Goal: Answer question/provide support: Share knowledge or assist other users

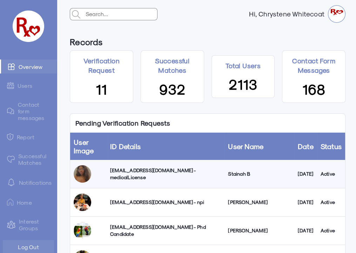
click at [151, 174] on div "[EMAIL_ADDRESS][DOMAIN_NAME] - medicalLicense" at bounding box center [165, 174] width 111 height 14
click at [175, 176] on div "[EMAIL_ADDRESS][DOMAIN_NAME] - medicalLicense" at bounding box center [165, 174] width 111 height 14
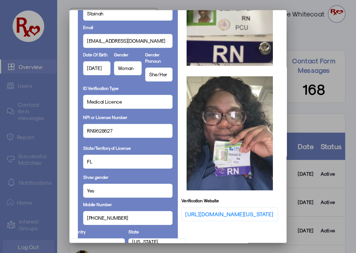
scroll to position [96, 0]
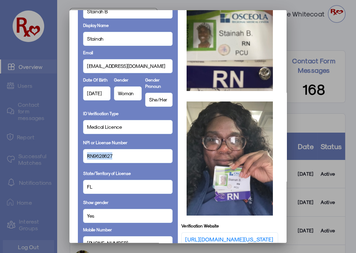
drag, startPoint x: 114, startPoint y: 156, endPoint x: 82, endPoint y: 157, distance: 31.6
click at [83, 157] on div "RN9628627" at bounding box center [128, 156] width 90 height 14
copy span "RN9628627"
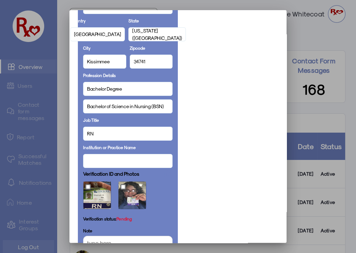
scroll to position [433, 0]
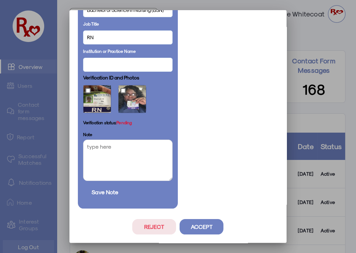
click at [137, 221] on button "Reject" at bounding box center [154, 226] width 44 height 15
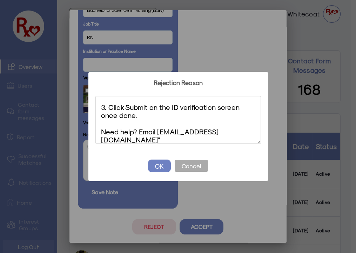
scroll to position [0, 0]
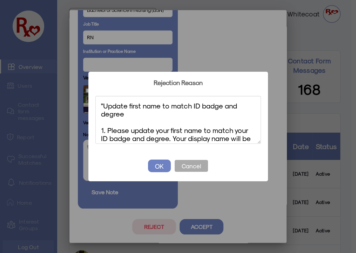
click at [104, 106] on textarea ""Update first name to match ID badge and degree 1. Please update your first nam…" at bounding box center [177, 120] width 165 height 48
click at [137, 106] on textarea "Update first name to match ID badge and degree 1. Please update your first name…" at bounding box center [177, 120] width 165 height 48
click at [182, 130] on textarea "Update last name to match ID badge and degree 1. Please update your first name …" at bounding box center [177, 120] width 165 height 48
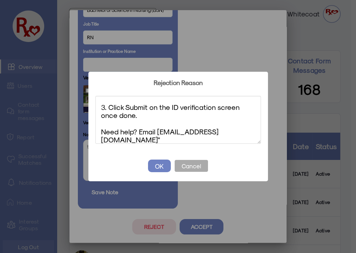
scroll to position [81, 0]
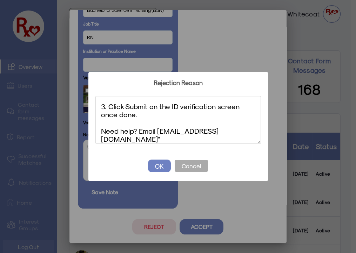
drag, startPoint x: 227, startPoint y: 141, endPoint x: 83, endPoint y: 123, distance: 144.4
click at [83, 123] on div "? ! i Rejection Reason × Update last name to match ID badge and degree 1. Pleas…" at bounding box center [178, 126] width 356 height 253
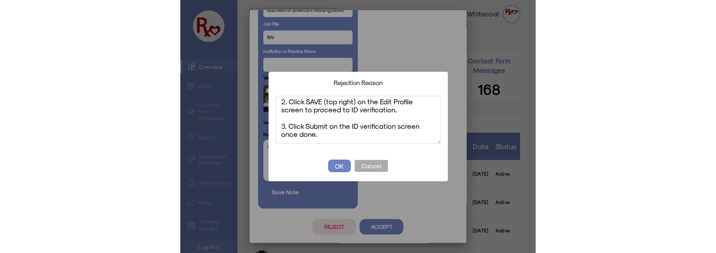
scroll to position [61, 0]
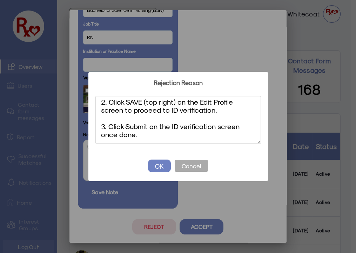
type textarea "Update last name to match ID badge and degree 1. Please update your to your ful…"
click at [158, 165] on button "OK" at bounding box center [159, 166] width 23 height 13
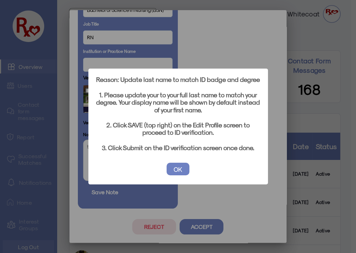
click at [181, 169] on button "OK" at bounding box center [177, 169] width 23 height 13
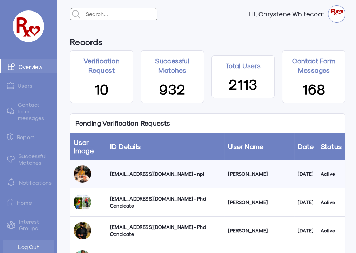
click at [28, 160] on link "Successful Matches" at bounding box center [28, 159] width 57 height 20
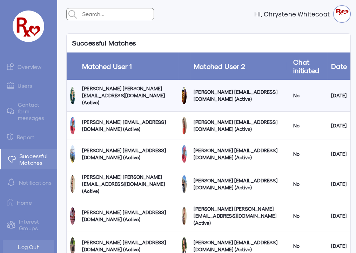
click at [23, 87] on link "Users" at bounding box center [28, 86] width 57 height 14
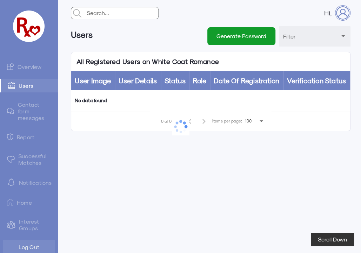
click at [32, 67] on link "Overview" at bounding box center [29, 67] width 58 height 14
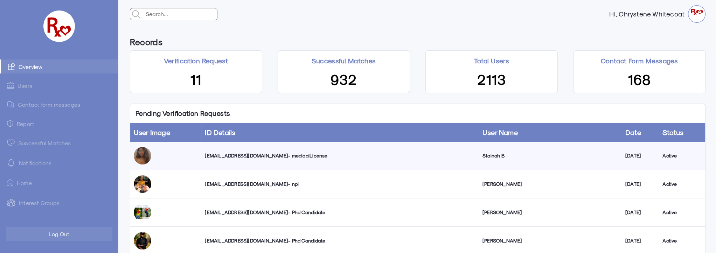
click at [223, 157] on div "s.akbogus@yahoo.com - medicalLicense" at bounding box center [340, 155] width 270 height 7
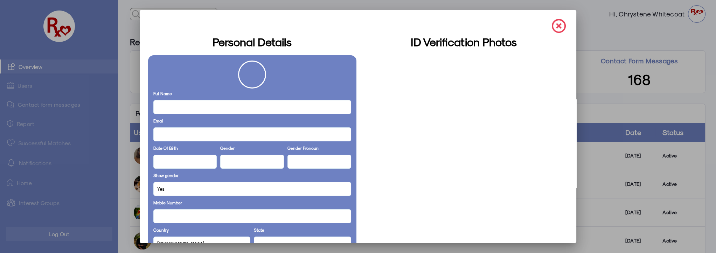
click at [555, 26] on img at bounding box center [559, 26] width 14 height 14
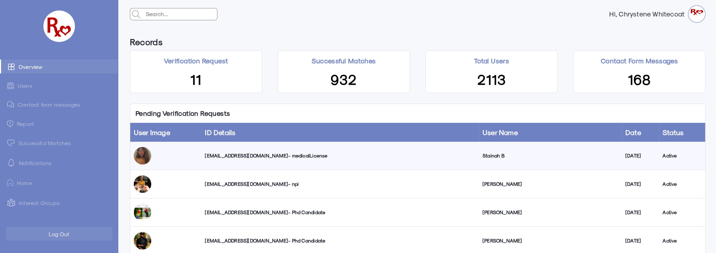
click at [45, 144] on link "Successful Matches" at bounding box center [59, 143] width 118 height 14
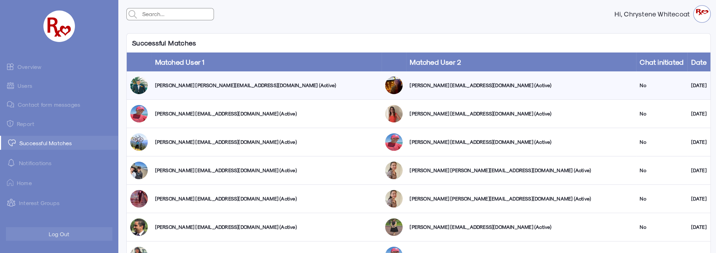
click at [32, 67] on link "Overview" at bounding box center [59, 67] width 118 height 14
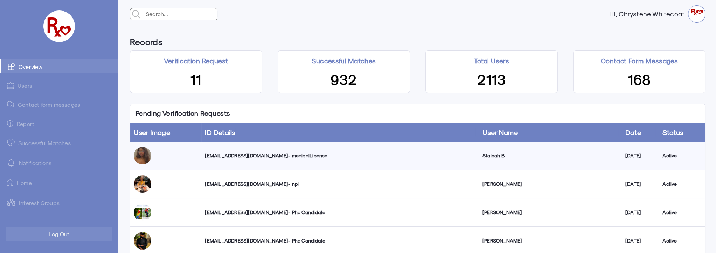
click at [231, 157] on div "s.akbogus@yahoo.com - medicalLicense" at bounding box center [340, 155] width 270 height 7
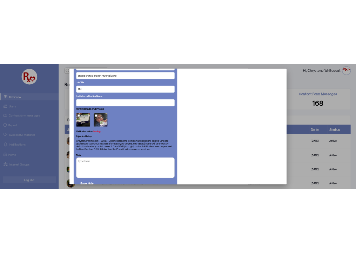
scroll to position [384, 0]
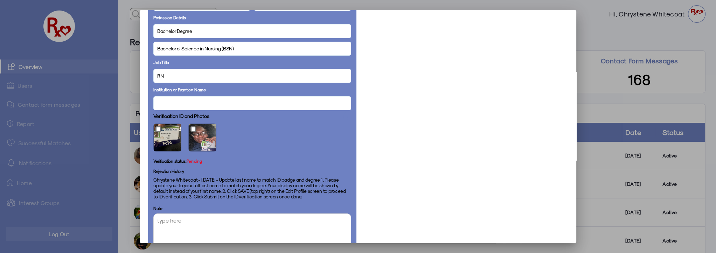
drag, startPoint x: 301, startPoint y: 197, endPoint x: 236, endPoint y: 180, distance: 67.0
click at [236, 180] on p "Chrystene Whitecoat - Sat Sep 13 2025 - Update last name to match ID badge and …" at bounding box center [252, 188] width 198 height 22
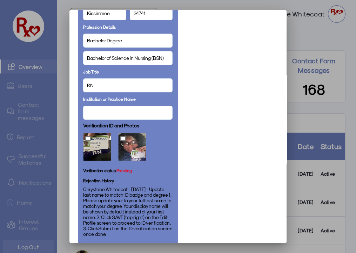
scroll to position [496, 0]
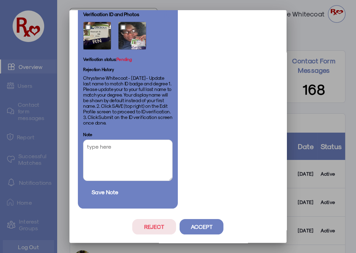
copy p "Update last name to match ID badge and degree 1. Please update your to your ful…"
click at [146, 221] on button "Reject" at bounding box center [154, 226] width 44 height 15
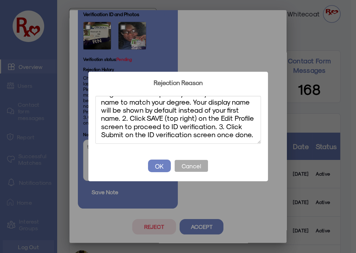
scroll to position [0, 0]
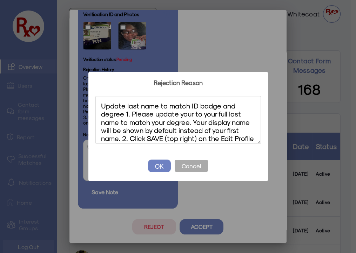
click at [126, 106] on textarea "Update last name to match ID badge and degree 1. Please update your to your ful…" at bounding box center [177, 120] width 165 height 48
drag, startPoint x: 204, startPoint y: 122, endPoint x: 138, endPoint y: 113, distance: 66.5
click at [138, 113] on textarea "Update to full last name to match ID badge and degree 1. Please update your to …" at bounding box center [177, 120] width 165 height 48
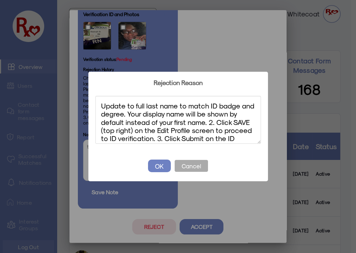
click at [214, 120] on textarea "Update to full last name to match ID badge and degree. Your display name will b…" at bounding box center [177, 120] width 165 height 48
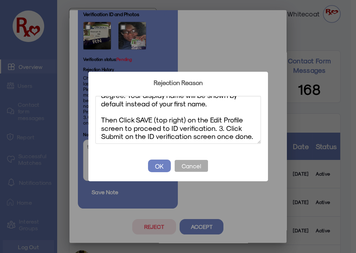
scroll to position [20, 0]
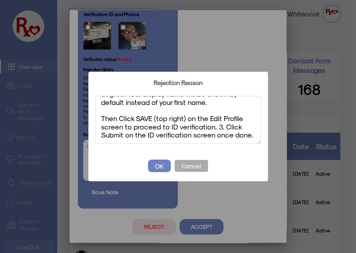
click at [223, 126] on textarea "Update to full last name to match ID badge and degree. Your display name will b…" at bounding box center [177, 120] width 165 height 48
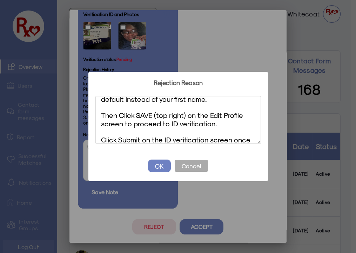
scroll to position [36, 0]
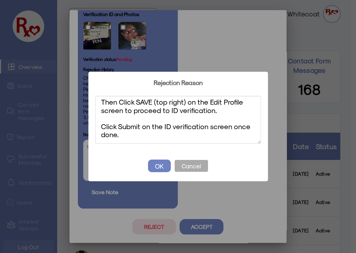
click at [122, 135] on textarea "Update to full last name to match ID badge and degree. Your display name will b…" at bounding box center [177, 120] width 165 height 48
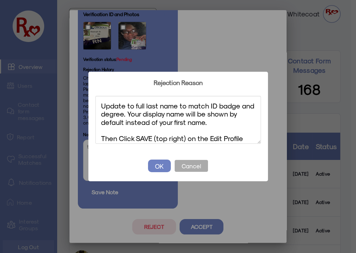
drag, startPoint x: 164, startPoint y: 137, endPoint x: 184, endPoint y: 122, distance: 25.1
click at [41, 89] on div "? ! i Rejection Reason × Update to full last name to match ID badge and degree.…" at bounding box center [178, 126] width 356 height 253
type textarea "Update to full last name to match ID badge and degree. Your display name will b…"
click at [163, 166] on button "OK" at bounding box center [159, 166] width 23 height 13
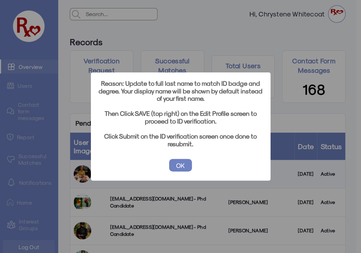
click at [177, 165] on button "OK" at bounding box center [180, 165] width 23 height 13
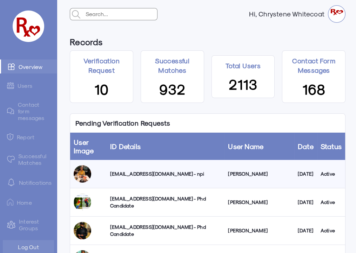
click at [27, 160] on link "Successful Matches" at bounding box center [28, 159] width 57 height 20
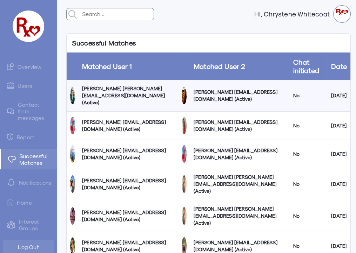
click at [23, 85] on link "Users" at bounding box center [28, 86] width 57 height 14
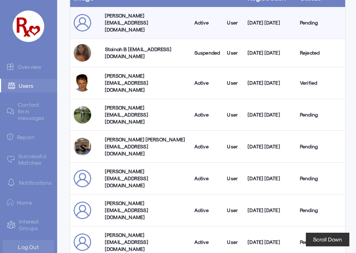
scroll to position [63, 0]
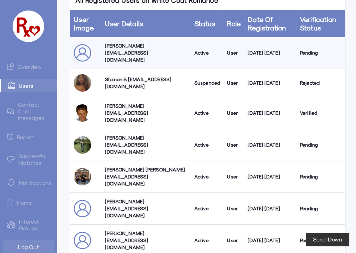
click at [27, 66] on link "Overview" at bounding box center [28, 67] width 57 height 14
